Goal: Transaction & Acquisition: Purchase product/service

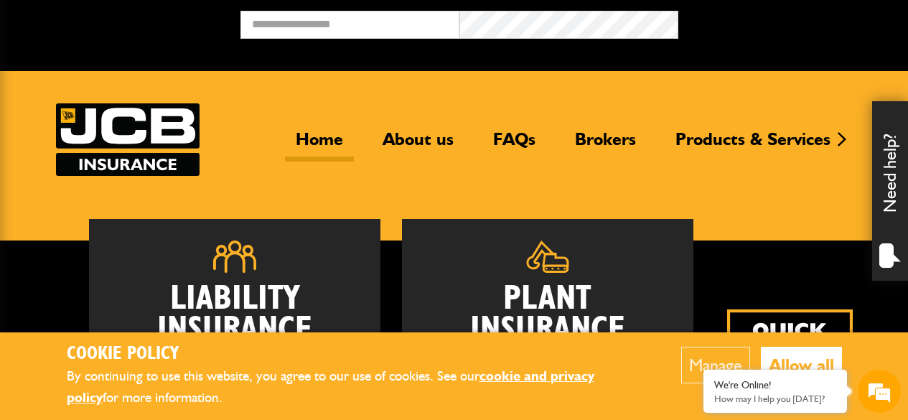
click at [792, 356] on button "Allow all" at bounding box center [801, 365] width 81 height 37
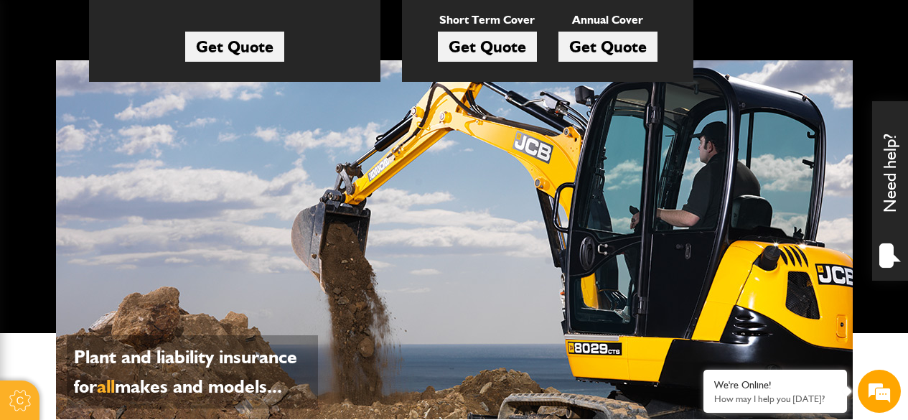
scroll to position [160, 0]
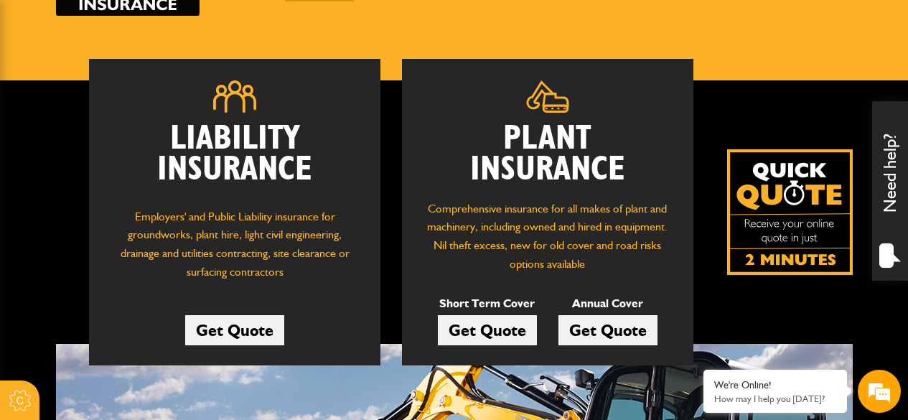
click at [591, 337] on link "Get Quote" at bounding box center [607, 330] width 99 height 30
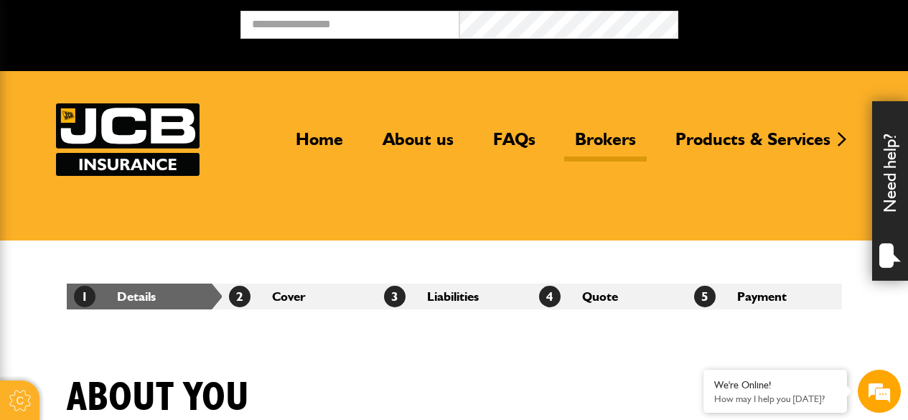
click at [618, 153] on link "Brokers" at bounding box center [605, 144] width 83 height 33
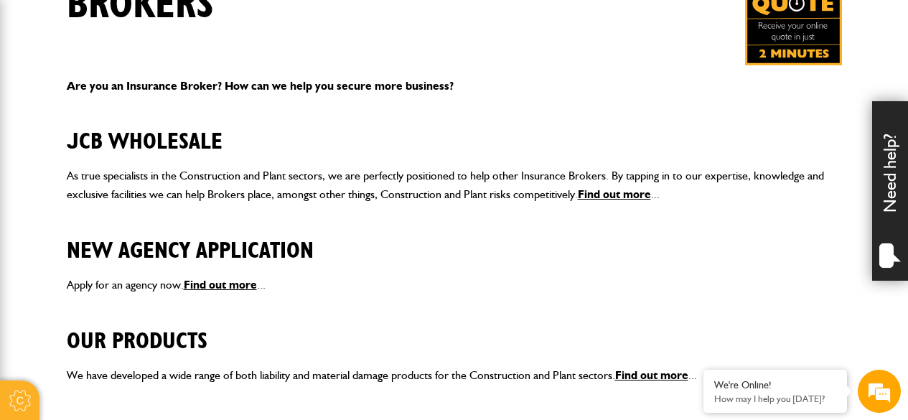
scroll to position [359, 0]
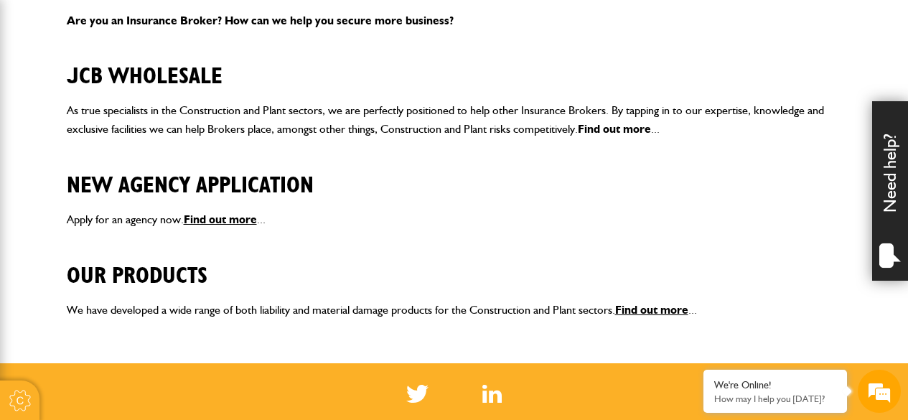
click at [622, 129] on link "Find out more" at bounding box center [614, 129] width 73 height 14
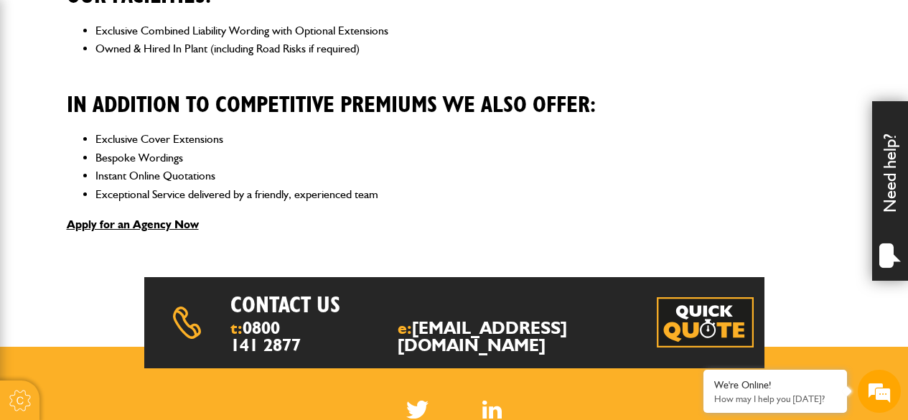
scroll to position [574, 0]
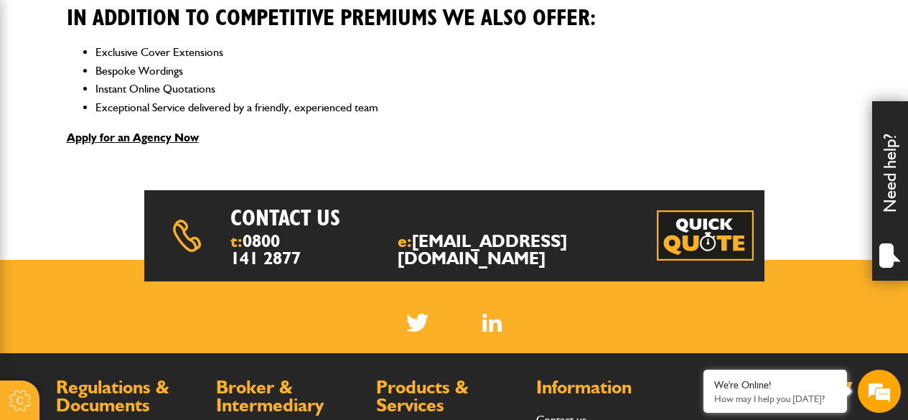
click at [675, 238] on img at bounding box center [705, 235] width 97 height 50
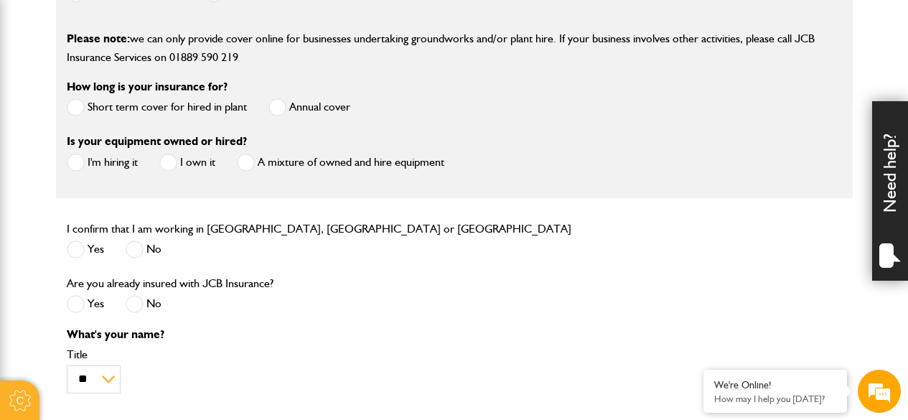
scroll to position [486, 0]
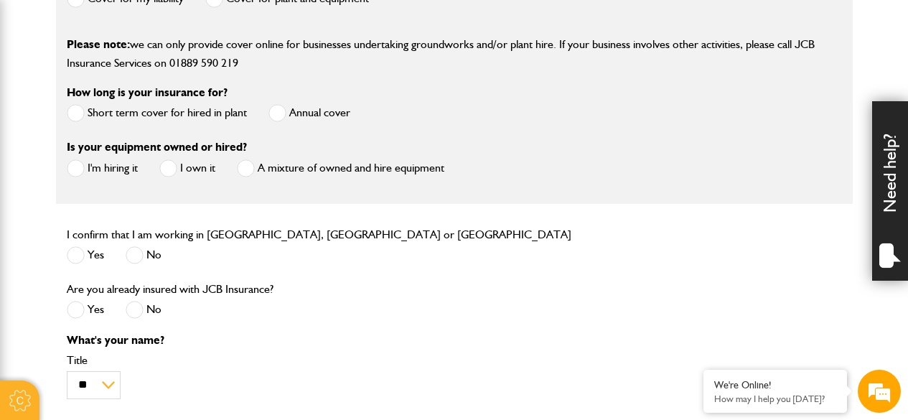
click at [413, 60] on p "Please note: we can only provide cover online for businesses undertaking ground…" at bounding box center [454, 53] width 775 height 37
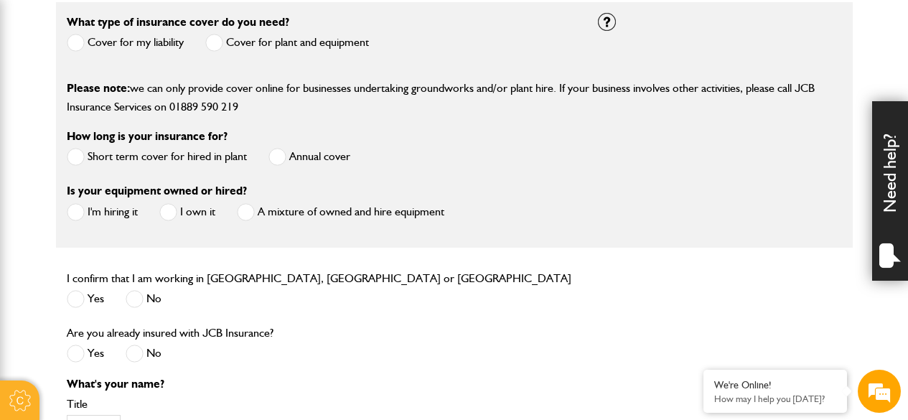
scroll to position [414, 0]
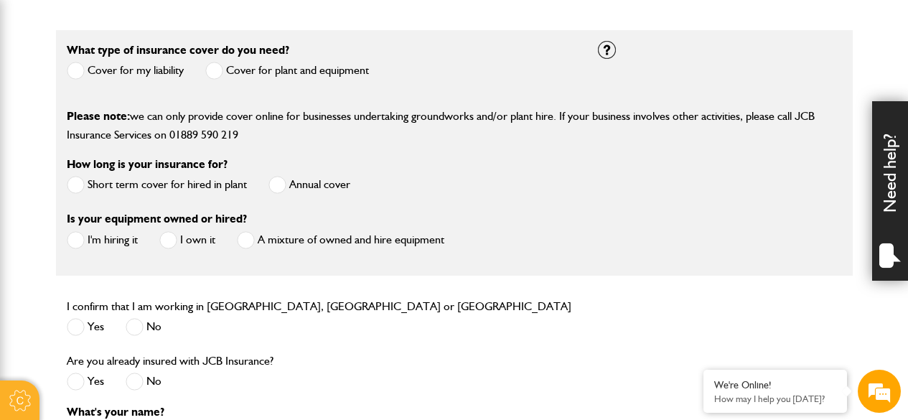
click at [281, 184] on span at bounding box center [277, 185] width 18 height 18
click at [168, 240] on span at bounding box center [168, 240] width 18 height 18
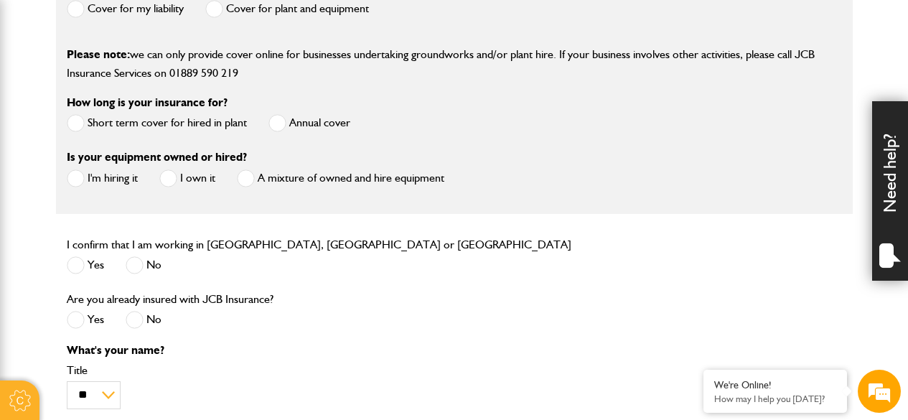
scroll to position [558, 0]
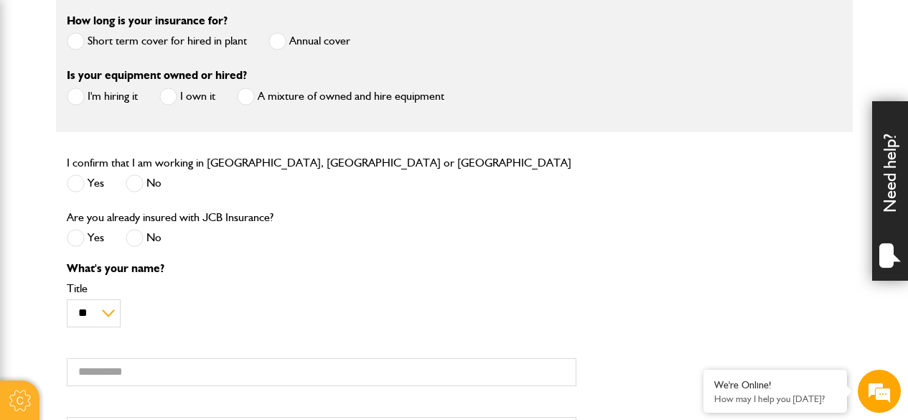
click at [73, 187] on span at bounding box center [76, 183] width 18 height 18
click at [130, 242] on span at bounding box center [135, 238] width 18 height 18
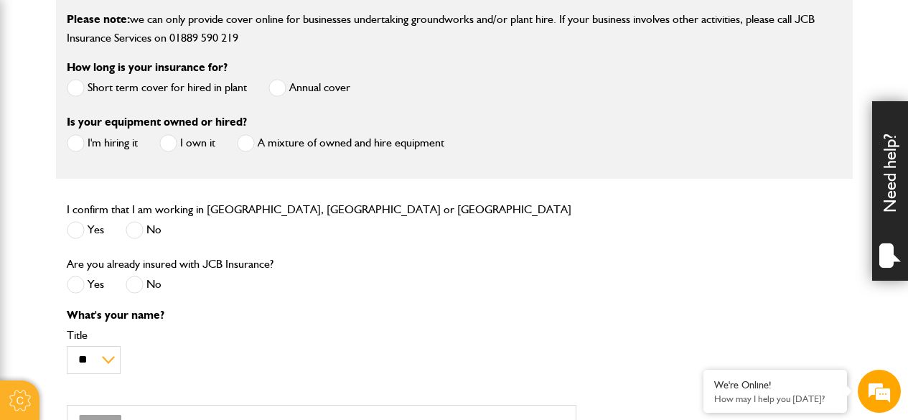
scroll to position [307, 0]
